Goal: Task Accomplishment & Management: Manage account settings

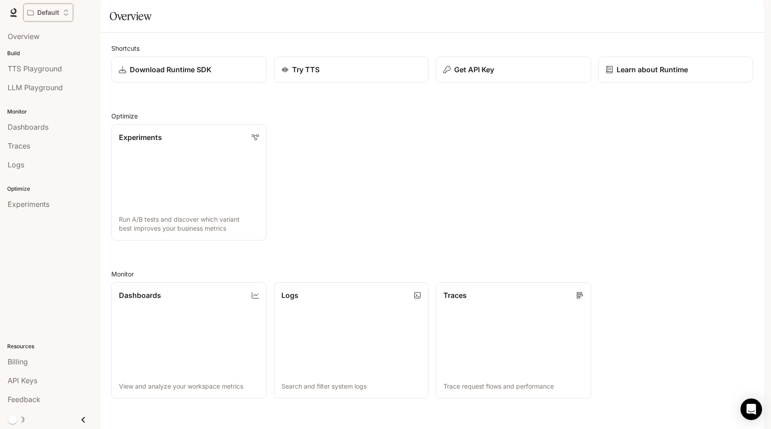
click at [62, 15] on div "Default" at bounding box center [44, 13] width 35 height 8
click at [68, 47] on p "default-hdrjyoxart0mgdyf9cpnog" at bounding box center [75, 49] width 81 height 6
click at [37, 359] on div "Open workspace menu" at bounding box center [385, 214] width 771 height 429
click at [39, 363] on div "All workspaces Default default-hdrjyoxart0mgdyf9cpnog Manage this workspace New…" at bounding box center [385, 214] width 771 height 429
click at [43, 363] on div "Billing" at bounding box center [50, 361] width 85 height 11
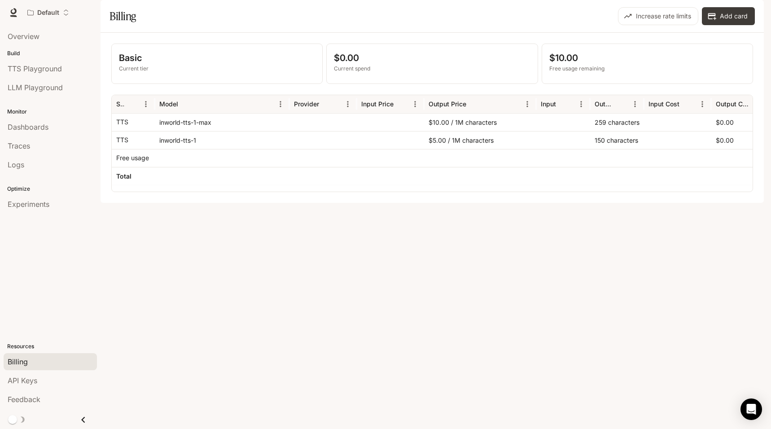
click at [754, 18] on div "button" at bounding box center [751, 12] width 13 height 13
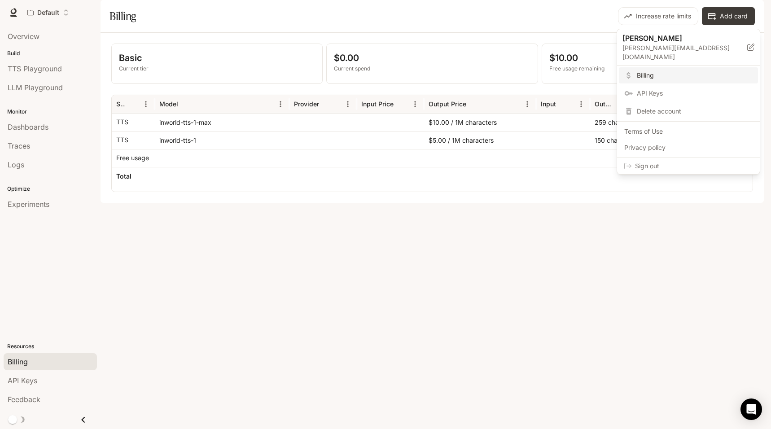
click at [649, 162] on span "Sign out" at bounding box center [694, 166] width 118 height 9
